Goal: Find specific page/section: Find specific page/section

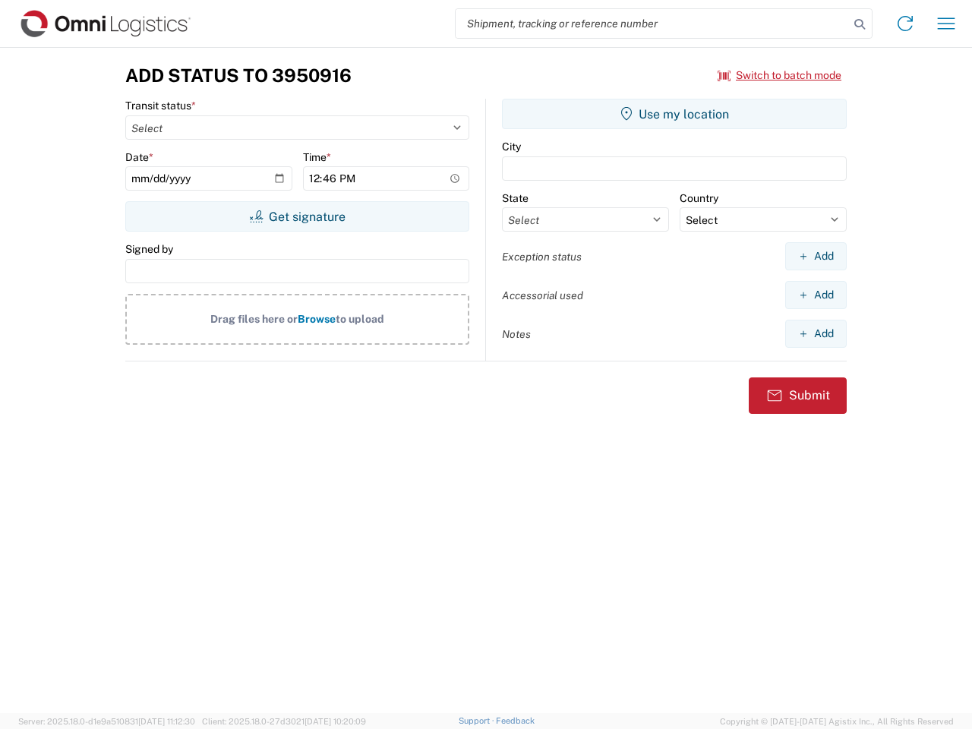
click at [652, 24] on input "search" at bounding box center [652, 23] width 393 height 29
click at [860, 24] on icon at bounding box center [859, 24] width 21 height 21
click at [905, 24] on icon at bounding box center [905, 23] width 24 height 24
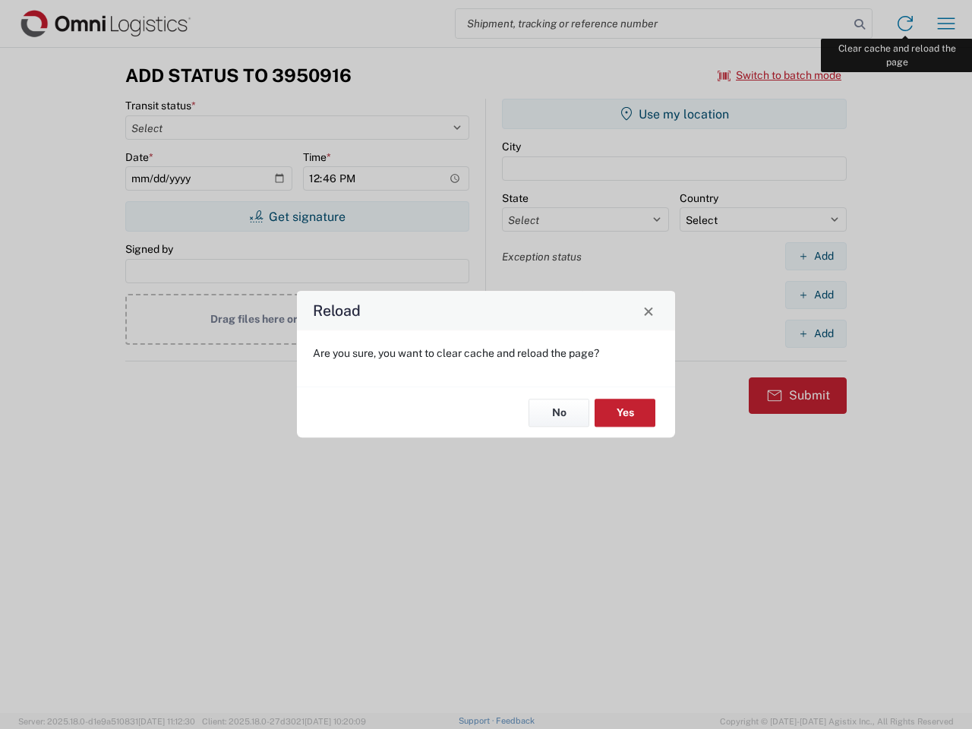
click at [946, 24] on div "Reload Are you sure, you want to clear cache and reload the page? No Yes" at bounding box center [486, 364] width 972 height 729
click at [780, 75] on div "Reload Are you sure, you want to clear cache and reload the page? No Yes" at bounding box center [486, 364] width 972 height 729
click at [297, 216] on div "Reload Are you sure, you want to clear cache and reload the page? No Yes" at bounding box center [486, 364] width 972 height 729
click at [674, 114] on div "Reload Are you sure, you want to clear cache and reload the page? No Yes" at bounding box center [486, 364] width 972 height 729
click at [816, 256] on div "Reload Are you sure, you want to clear cache and reload the page? No Yes" at bounding box center [486, 364] width 972 height 729
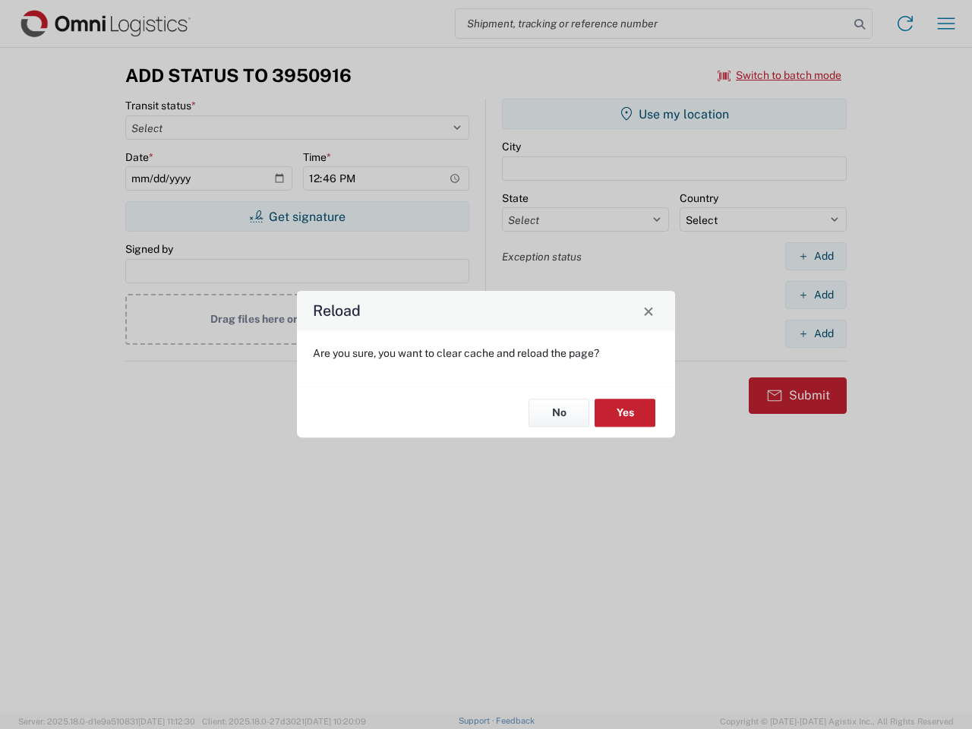
click at [816, 295] on div "Reload Are you sure, you want to clear cache and reload the page? No Yes" at bounding box center [486, 364] width 972 height 729
click at [816, 333] on div "Reload Are you sure, you want to clear cache and reload the page? No Yes" at bounding box center [486, 364] width 972 height 729
